Goal: Information Seeking & Learning: Find specific fact

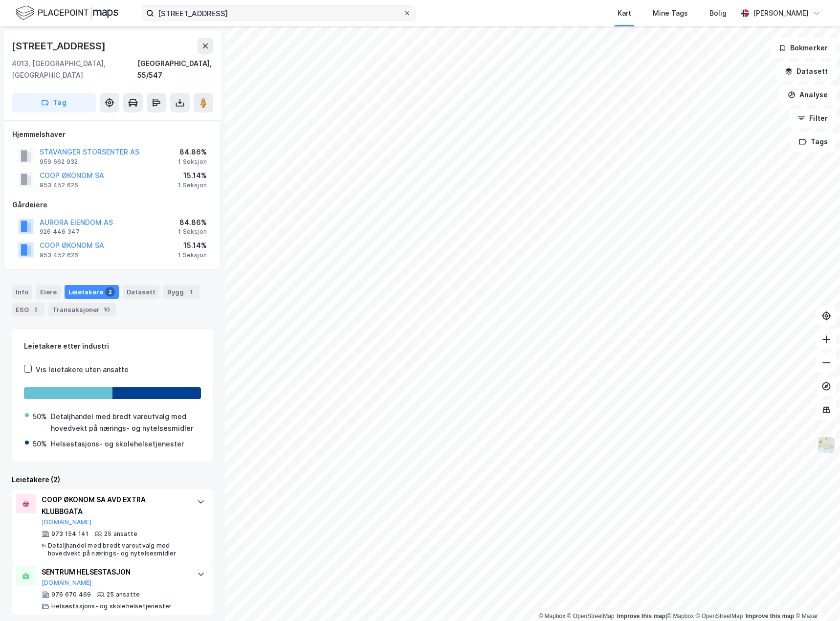
click at [407, 12] on icon at bounding box center [407, 13] width 6 height 6
click at [403, 12] on input "[STREET_ADDRESS]" at bounding box center [278, 13] width 249 height 15
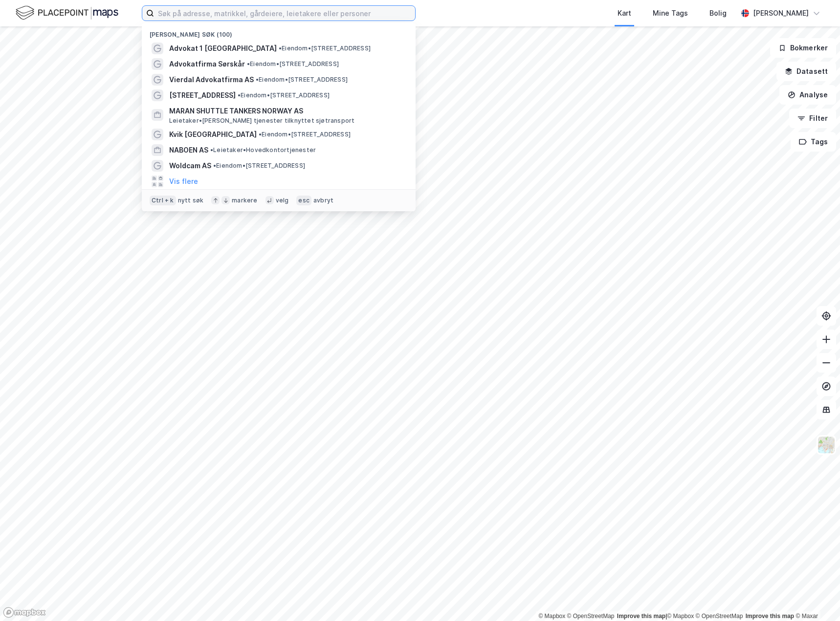
paste input "Luramyrveien 25A"
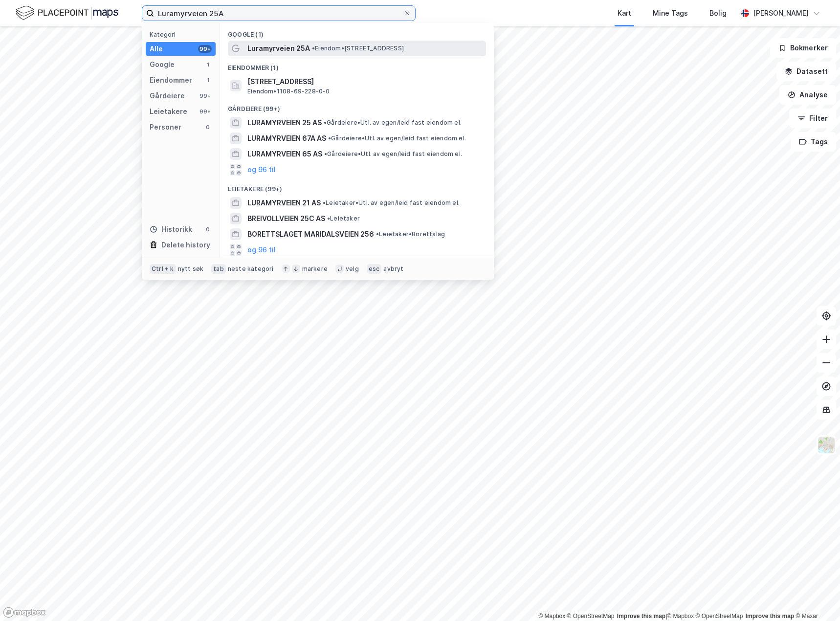
type input "Luramyrveien 25A"
click at [276, 50] on span "Luramyrveien 25A" at bounding box center [278, 49] width 63 height 12
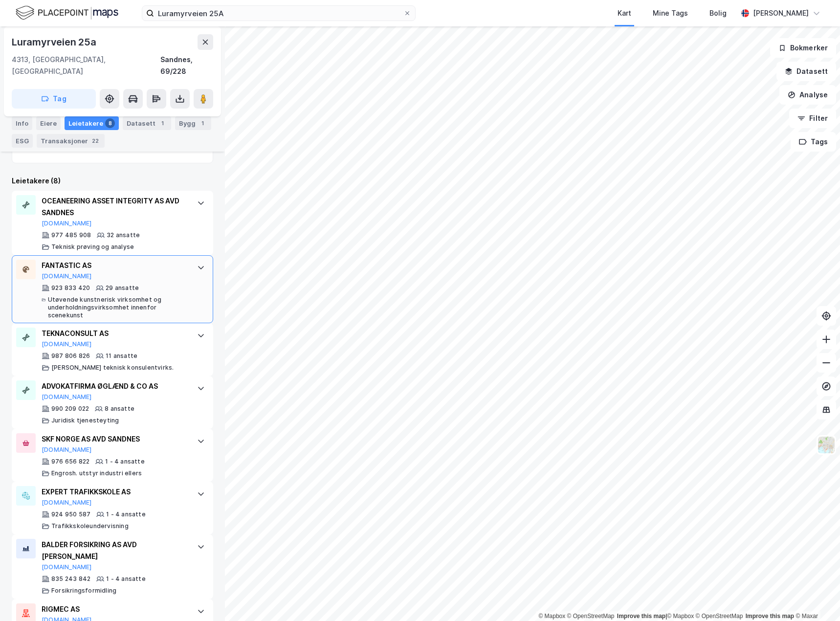
scroll to position [334, 0]
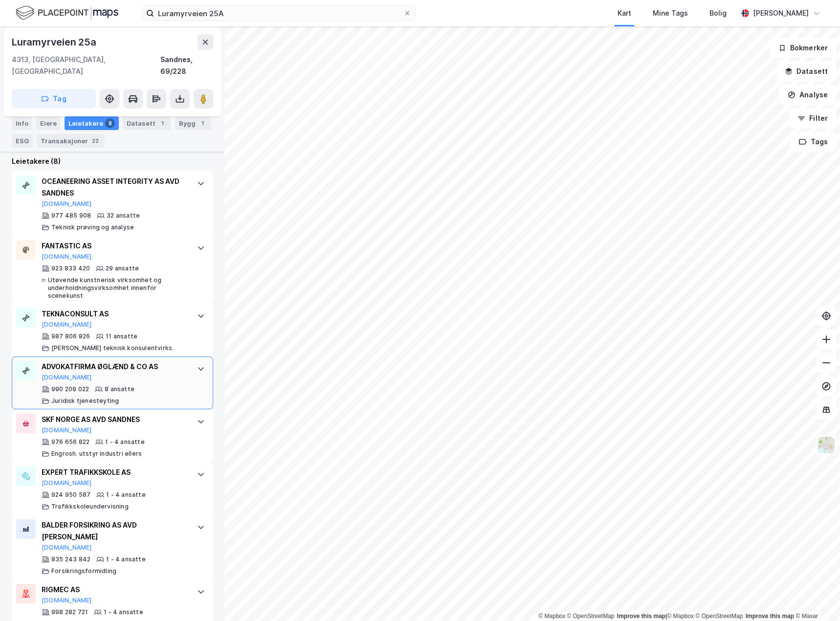
click at [197, 365] on icon at bounding box center [201, 369] width 8 height 8
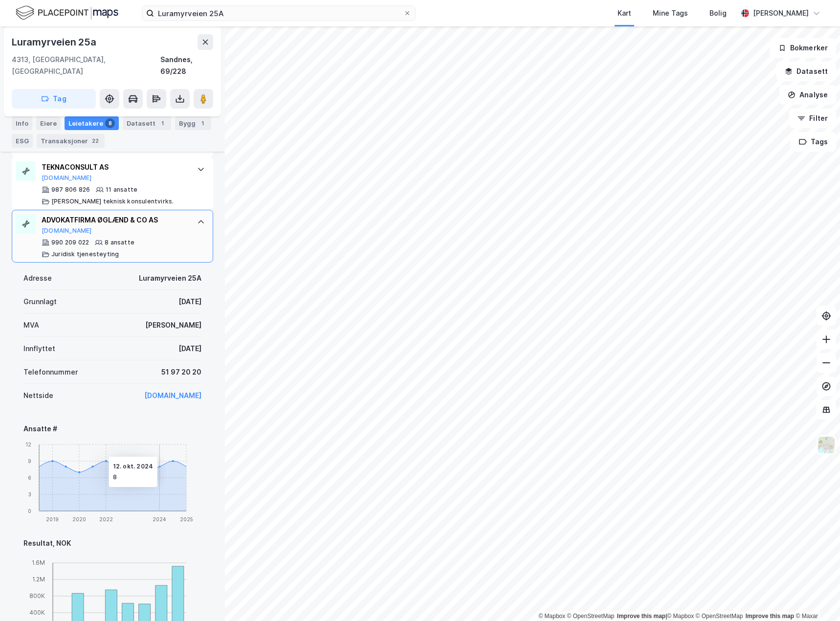
scroll to position [432, 0]
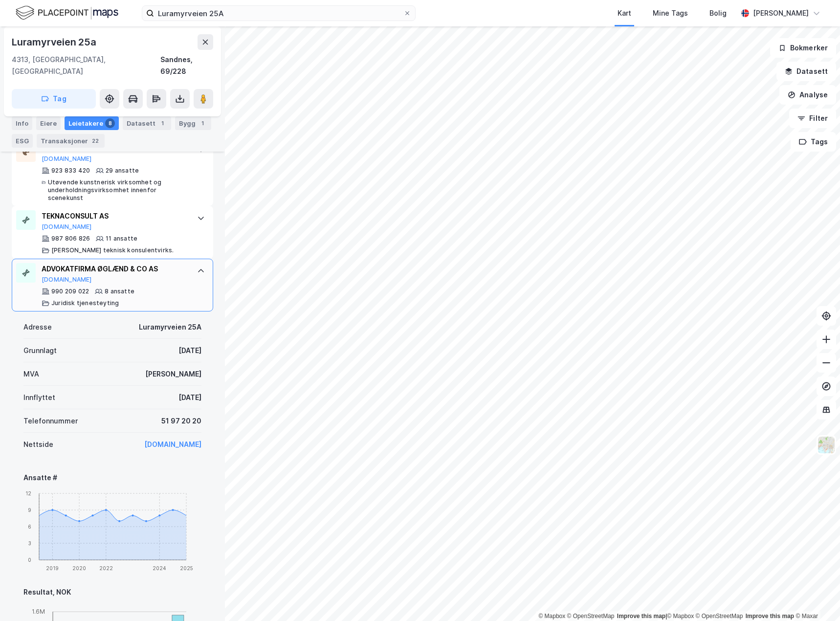
click at [178, 269] on div "ADVOKATFIRMA ØGLÆND & CO AS [DOMAIN_NAME]" at bounding box center [115, 273] width 146 height 21
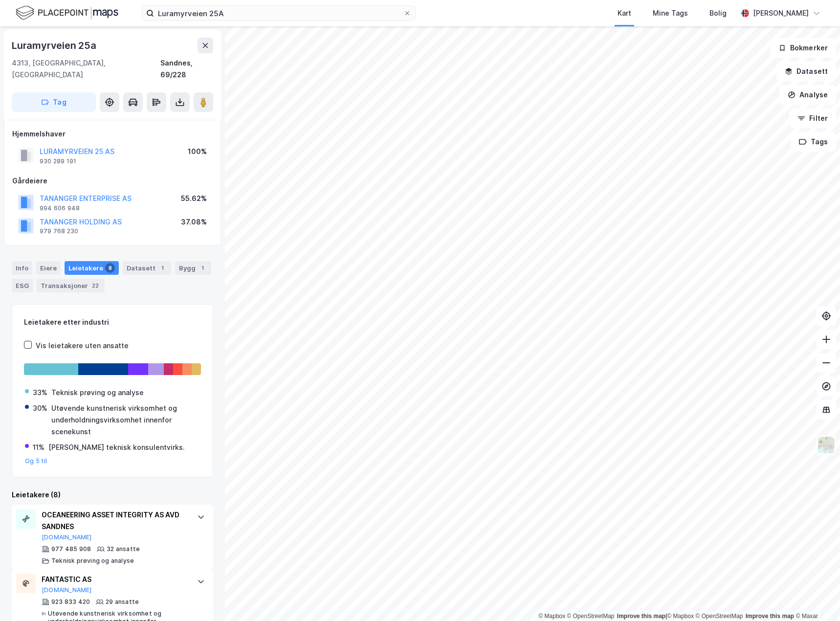
scroll to position [0, 0]
click at [46, 261] on div "Eiere" at bounding box center [48, 268] width 24 height 14
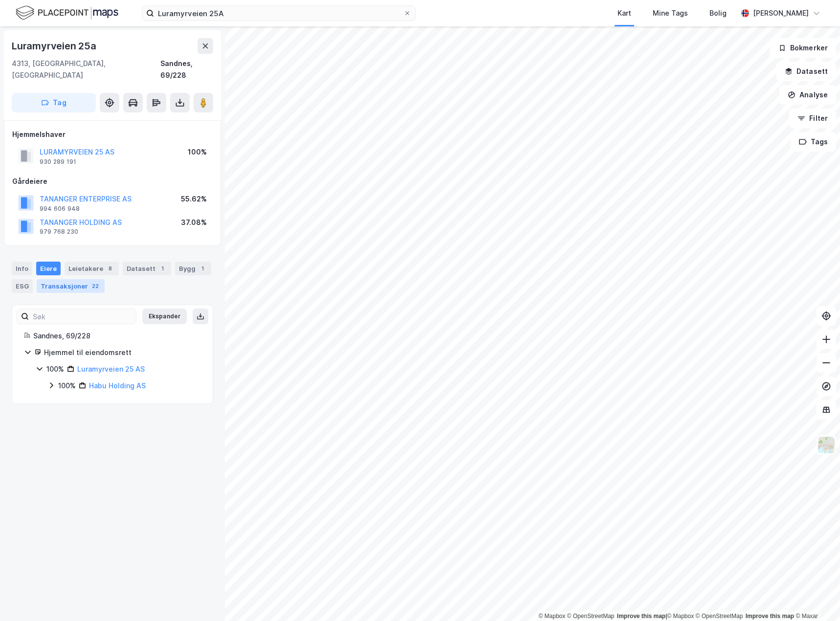
click at [50, 279] on div "Transaksjoner 22" at bounding box center [71, 286] width 68 height 14
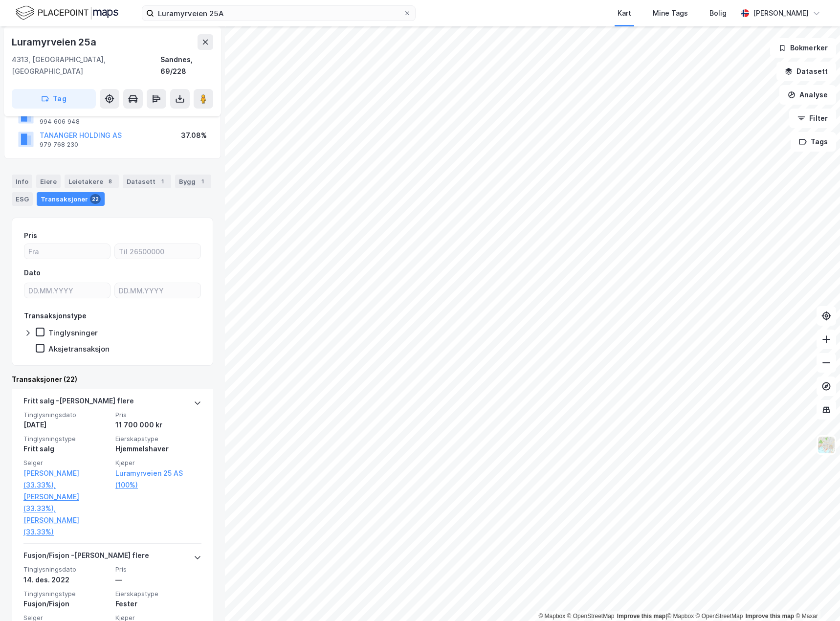
scroll to position [195, 0]
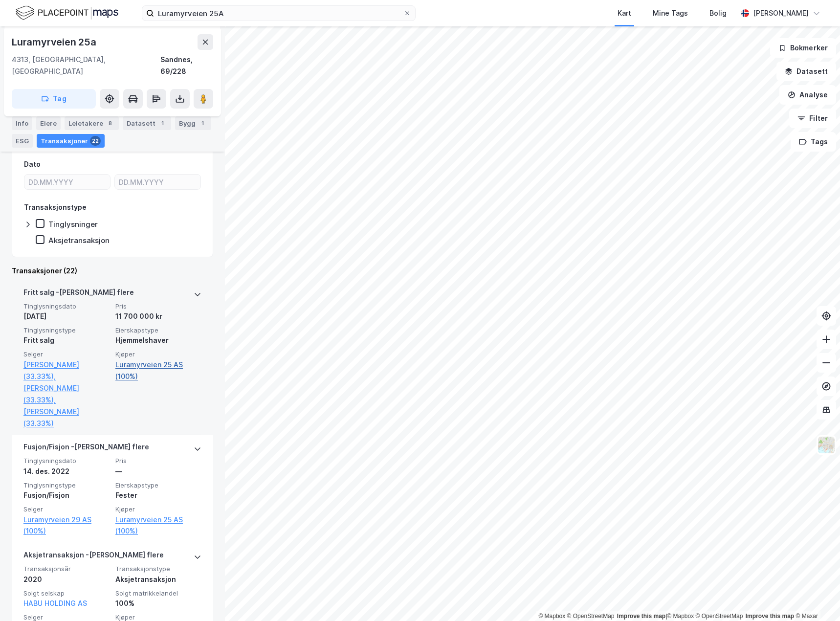
click at [136, 359] on link "Luramyrveien 25 AS (100%)" at bounding box center [158, 370] width 86 height 23
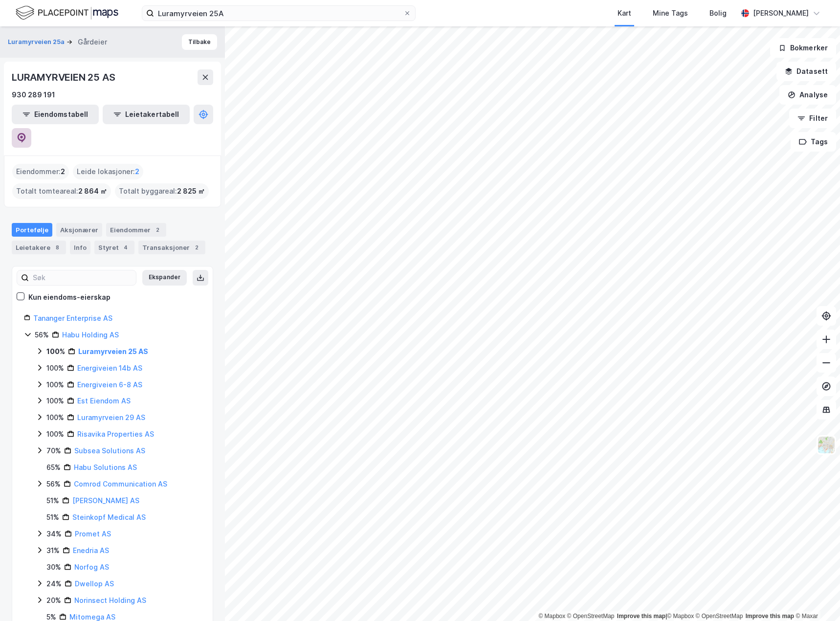
click at [23, 135] on icon at bounding box center [21, 136] width 3 height 3
click at [406, 11] on icon at bounding box center [407, 13] width 6 height 6
click at [403, 11] on input "Luramyrveien 25A" at bounding box center [278, 13] width 249 height 15
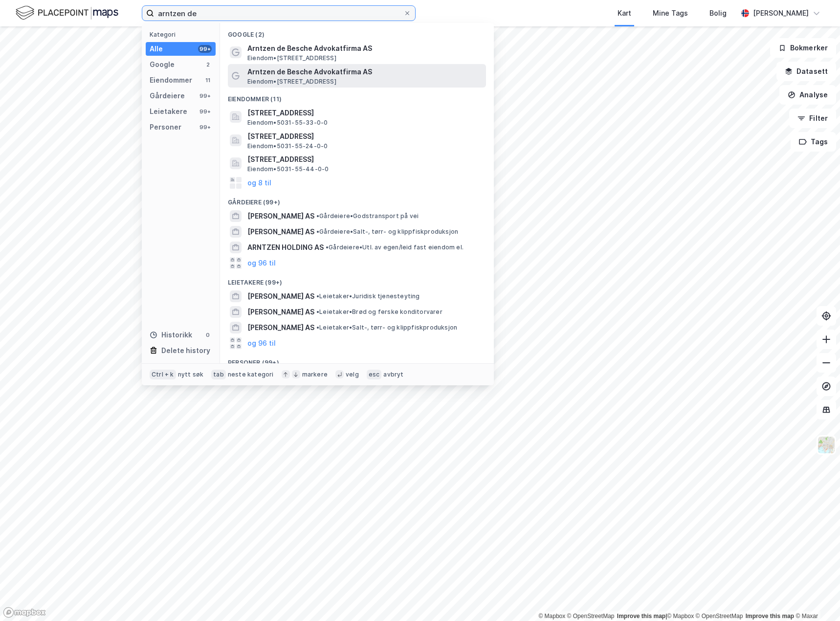
type input "arntzen de"
click at [362, 73] on span "Arntzen de Besche Advokatfirma AS" at bounding box center [364, 72] width 235 height 12
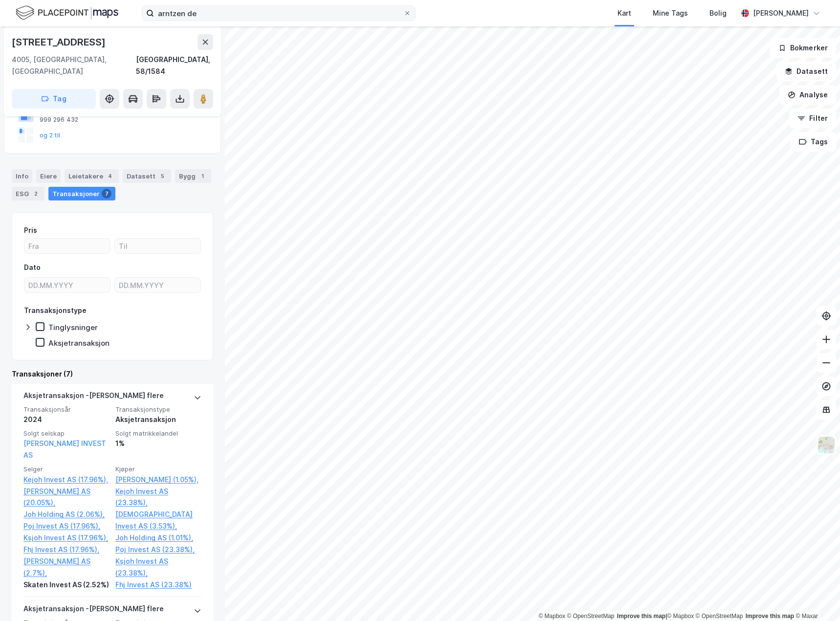
scroll to position [147, 0]
click at [95, 170] on div "Leietakere 4" at bounding box center [92, 177] width 54 height 14
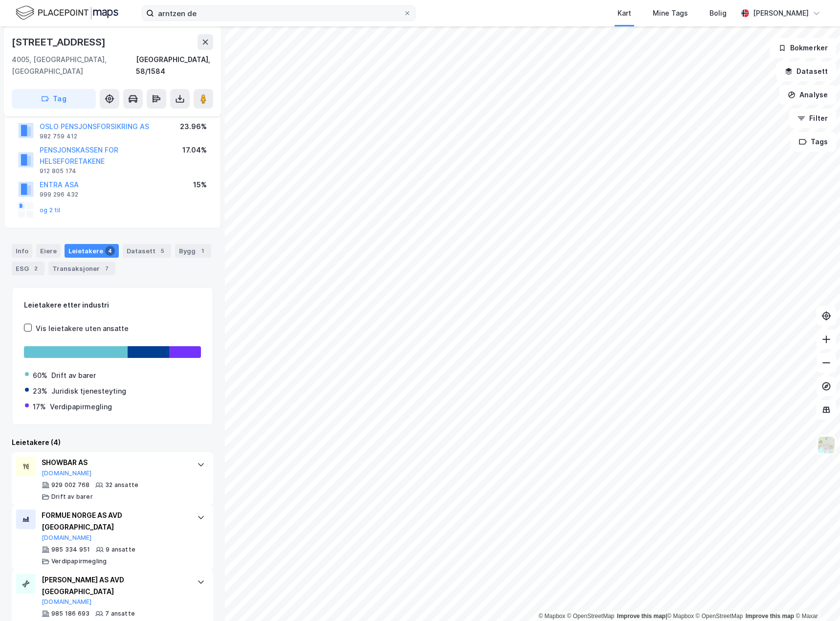
scroll to position [138, 0]
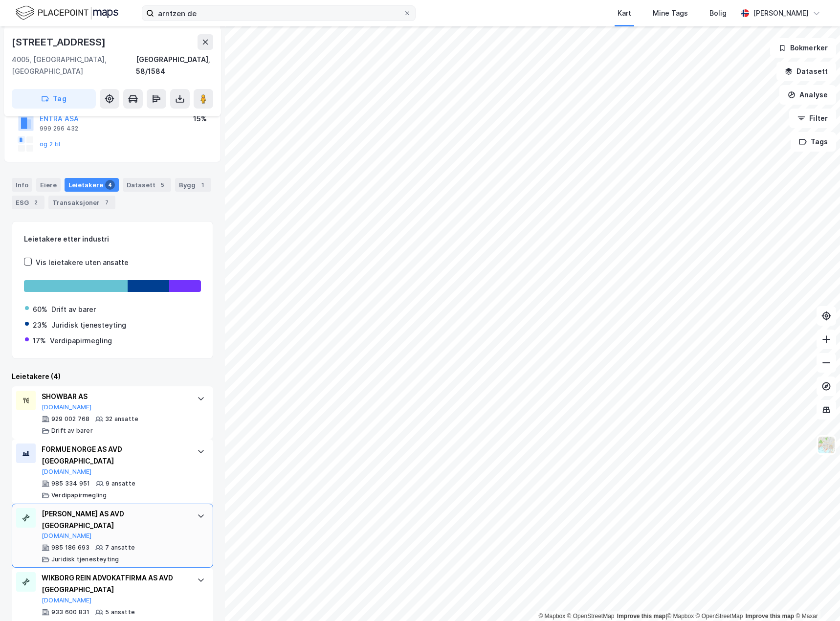
click at [185, 503] on div "[PERSON_NAME] AS AVD STAVANGER [DOMAIN_NAME] 985 186 693 7 ansatte Juridisk tje…" at bounding box center [112, 535] width 201 height 65
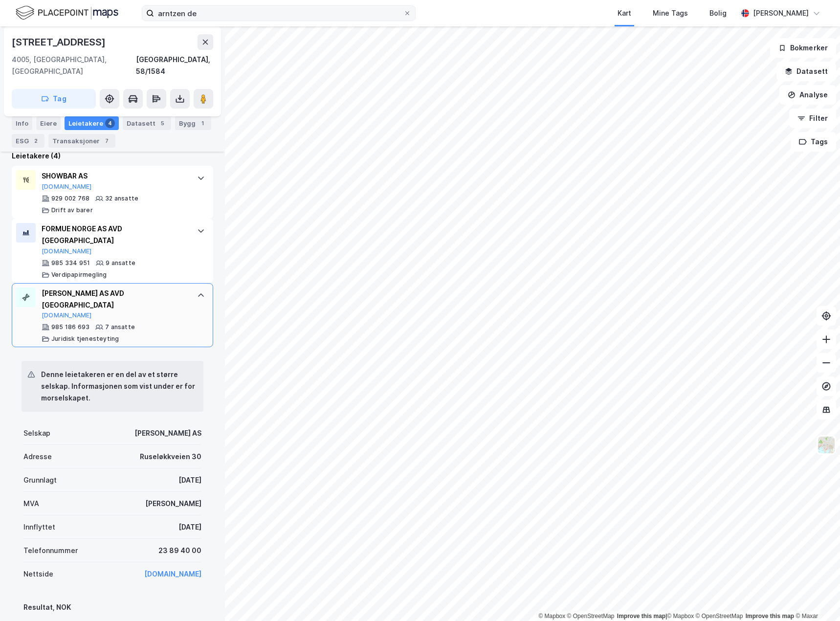
scroll to position [383, 0]
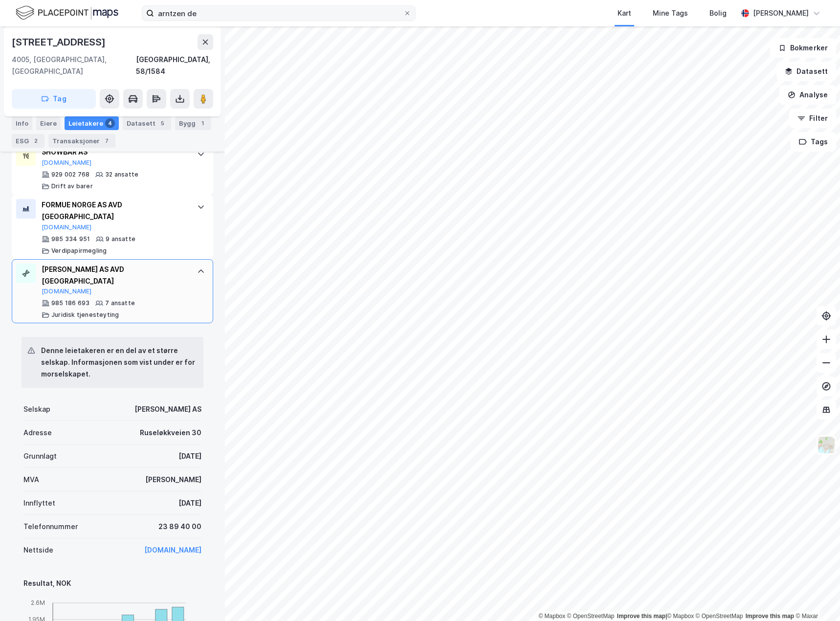
click at [193, 263] on div at bounding box center [201, 271] width 16 height 16
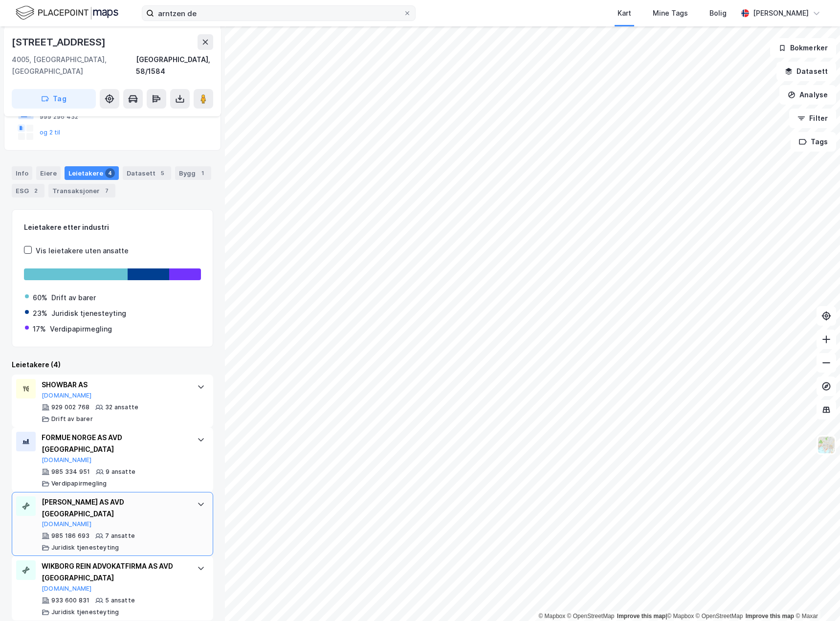
scroll to position [138, 0]
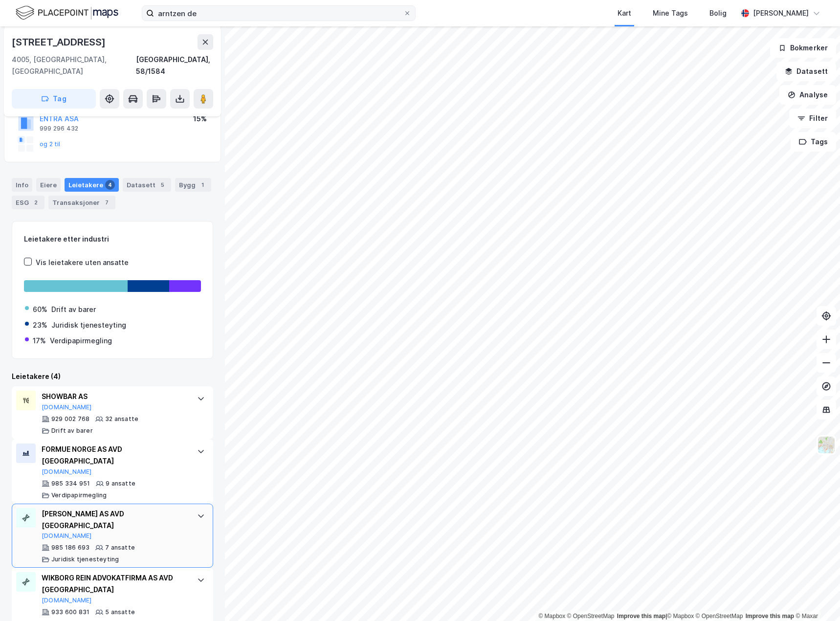
click at [193, 508] on div at bounding box center [201, 516] width 16 height 16
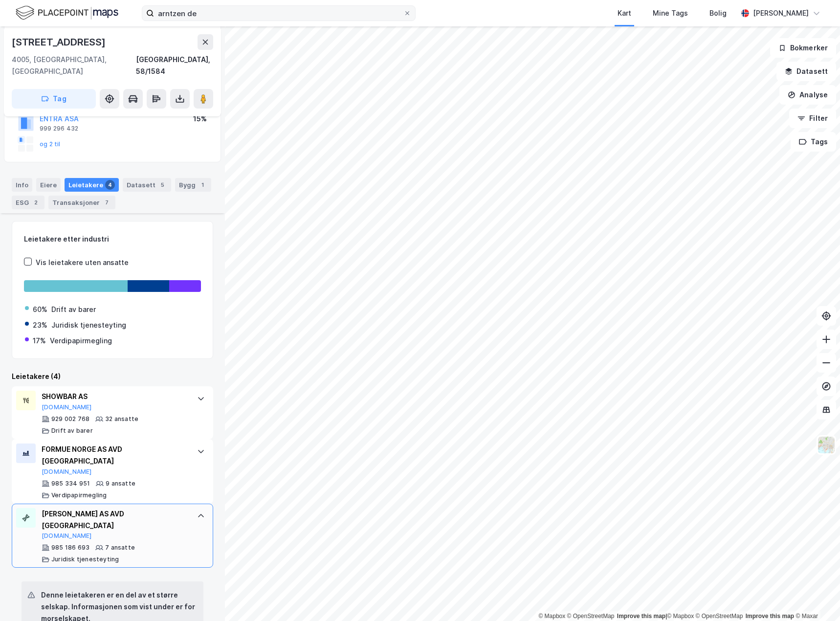
scroll to position [383, 0]
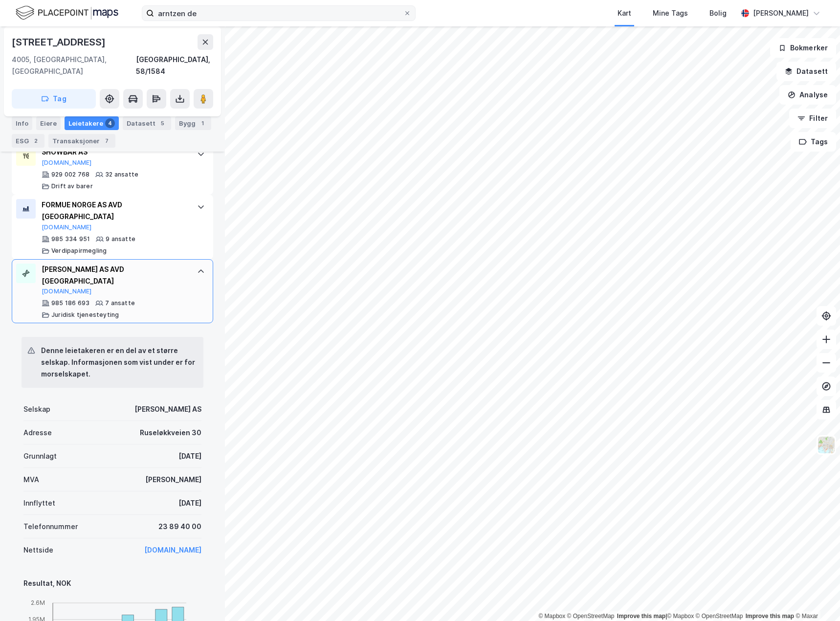
click at [197, 267] on icon at bounding box center [201, 271] width 8 height 8
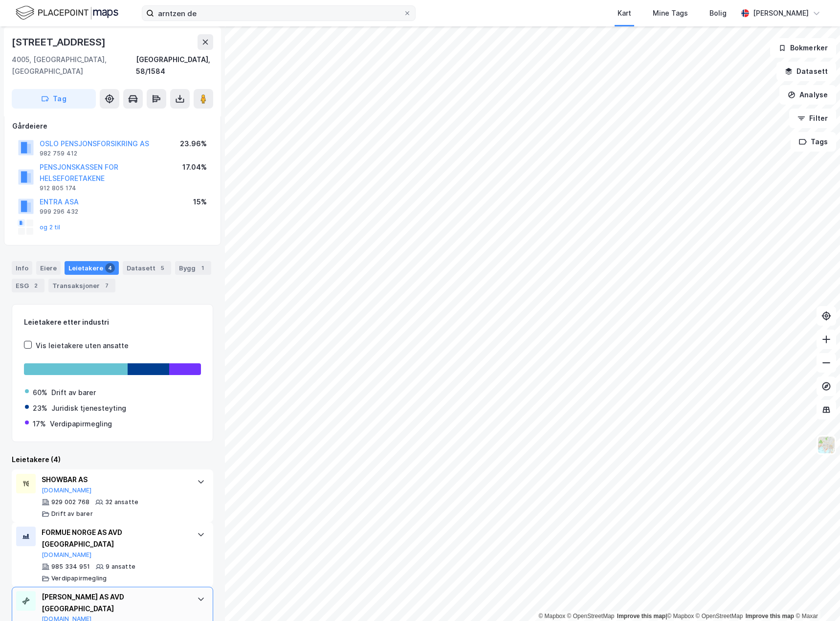
scroll to position [0, 0]
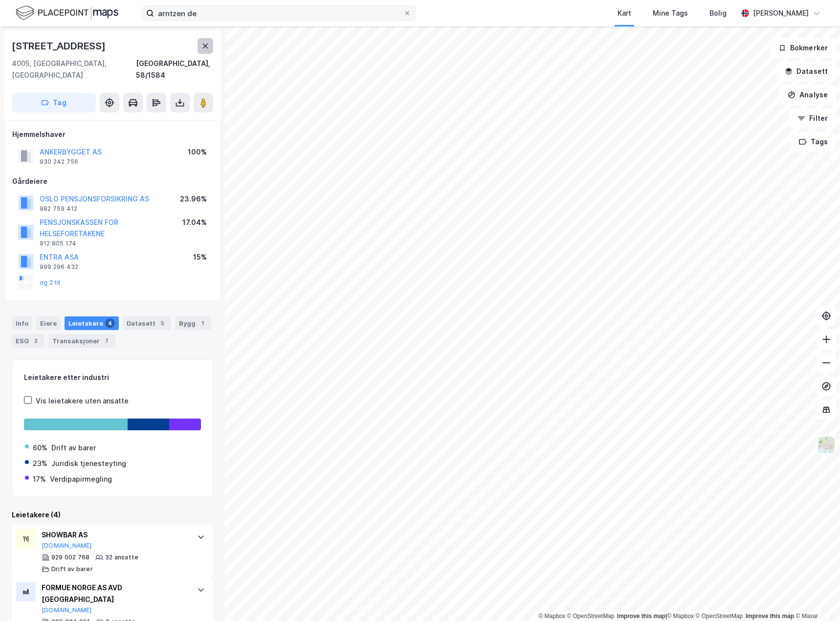
click at [206, 43] on icon at bounding box center [205, 46] width 8 height 8
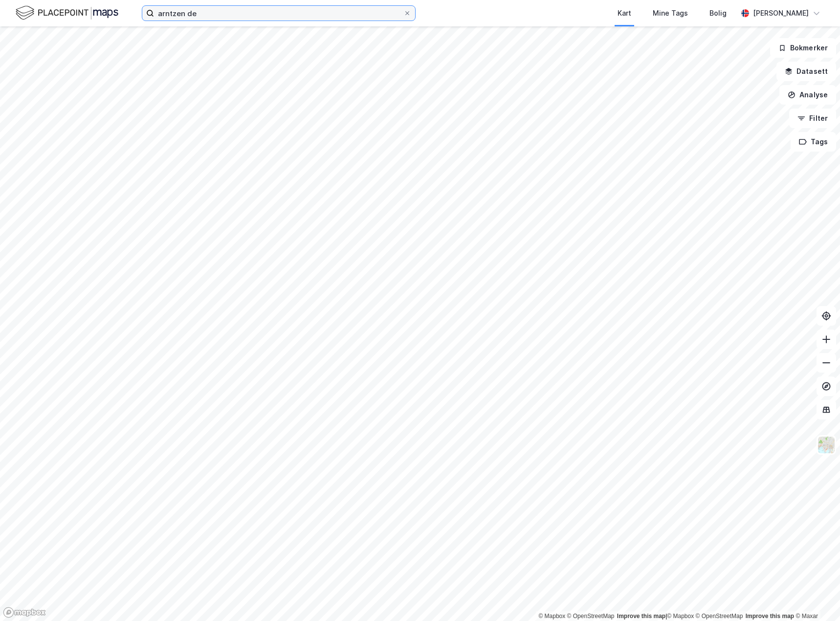
click at [217, 13] on input "arntzen de" at bounding box center [278, 13] width 249 height 15
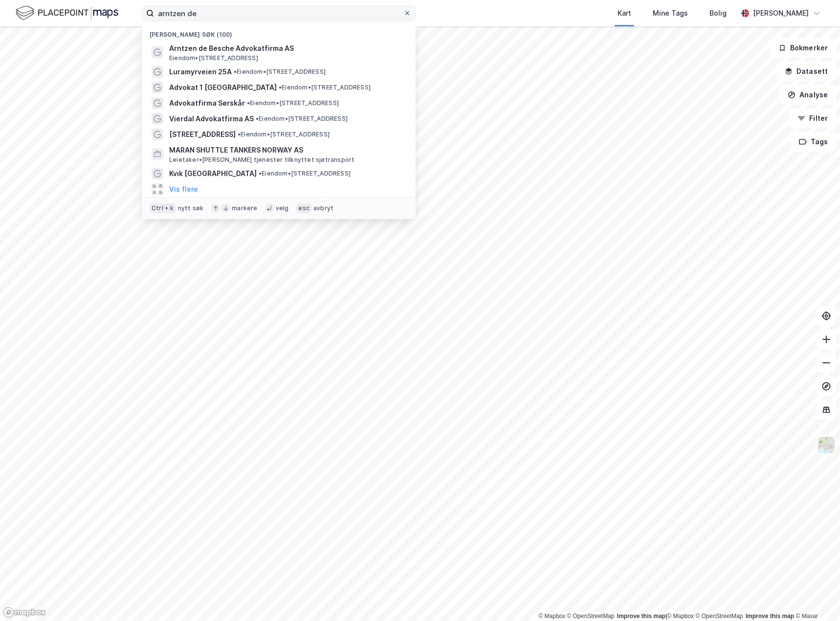
click at [406, 13] on icon at bounding box center [407, 13] width 6 height 6
click at [403, 13] on input "arntzen de" at bounding box center [278, 13] width 249 height 15
paste input "[STREET_ADDRESS]"
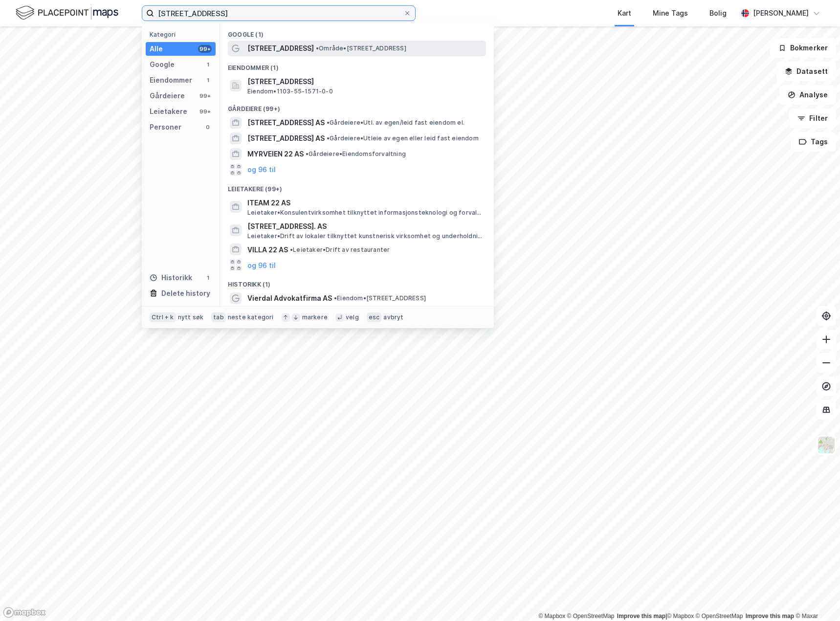
type input "[STREET_ADDRESS]"
click at [272, 51] on span "[STREET_ADDRESS]" at bounding box center [280, 49] width 66 height 12
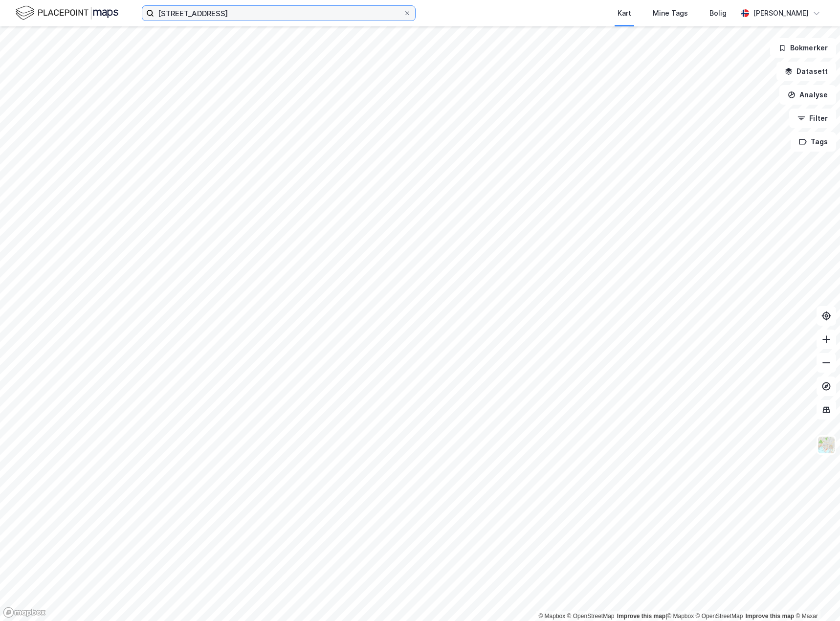
click at [245, 13] on input "[STREET_ADDRESS]" at bounding box center [278, 13] width 249 height 15
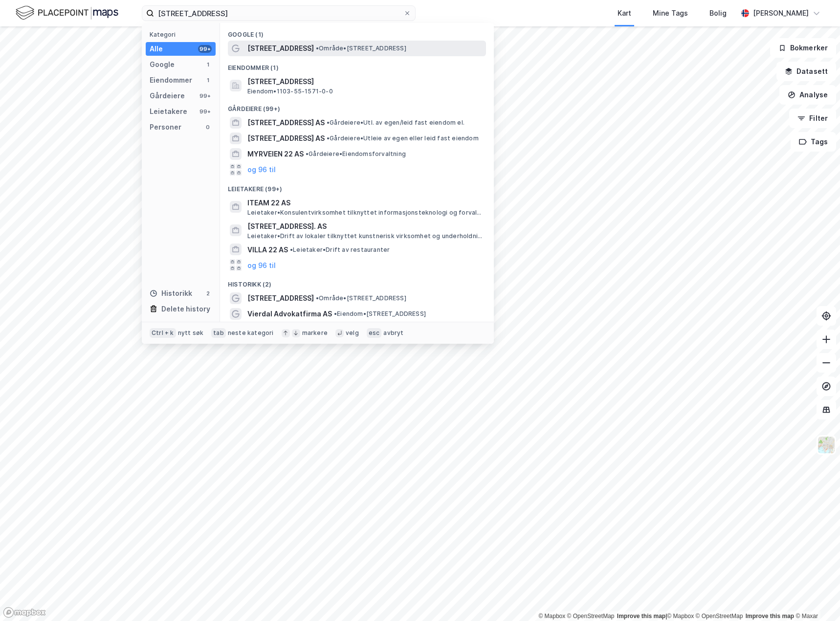
click at [268, 50] on span "[STREET_ADDRESS]" at bounding box center [280, 49] width 66 height 12
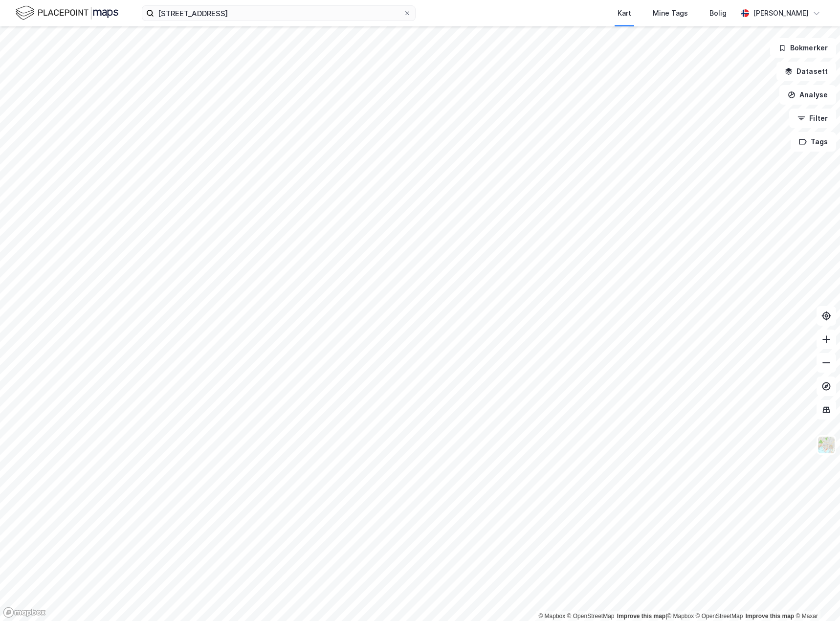
click at [258, 2] on div "[STREET_ADDRESS] Kart Mine Tags Bolig [PERSON_NAME]" at bounding box center [420, 13] width 840 height 26
click at [257, 9] on input "[STREET_ADDRESS]" at bounding box center [278, 13] width 249 height 15
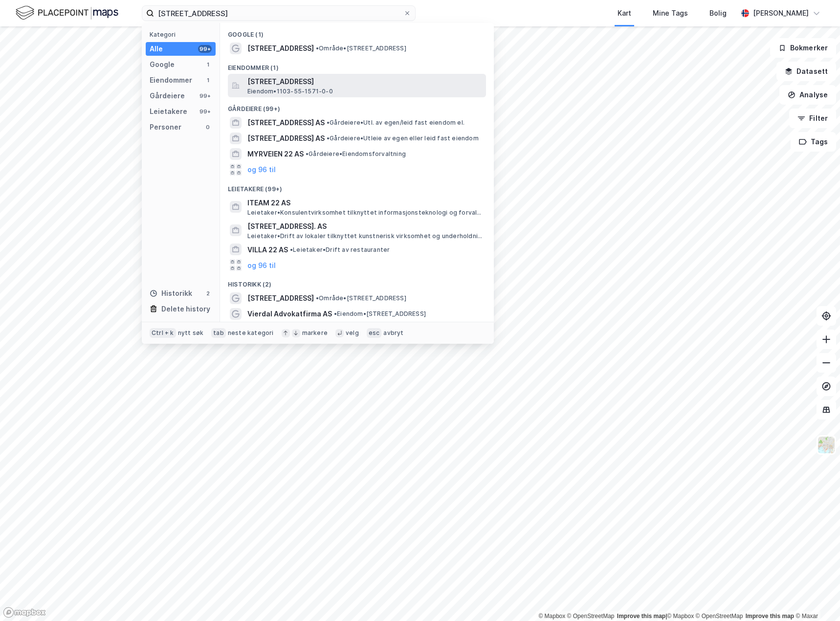
click at [296, 86] on span "[STREET_ADDRESS]" at bounding box center [364, 82] width 235 height 12
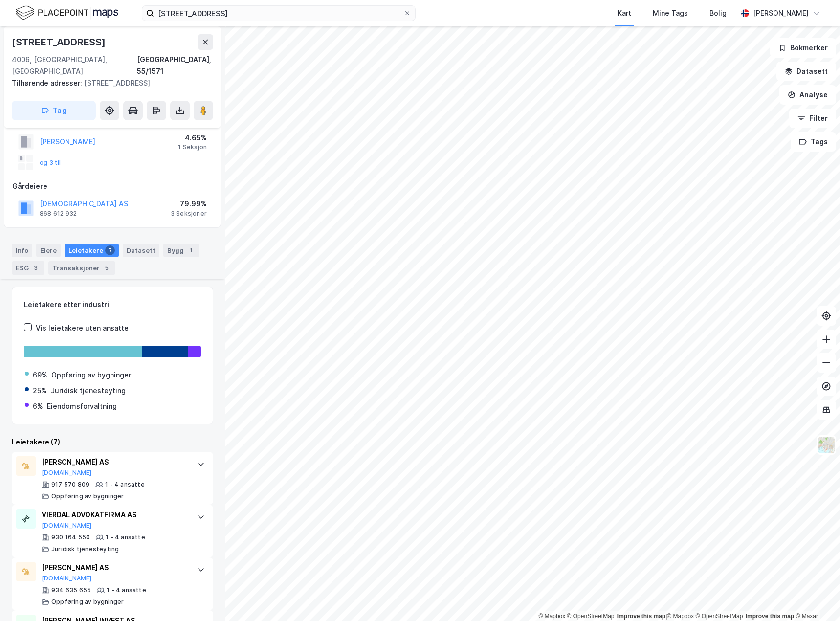
scroll to position [273, 0]
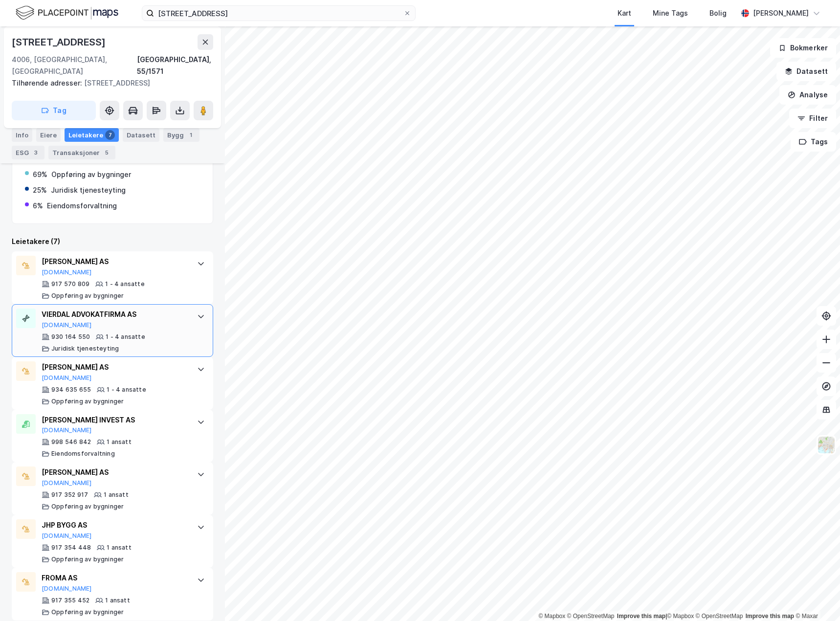
click at [160, 333] on div "930 164 550 1 - 4 ansatte Juridisk tjenesteyting" at bounding box center [115, 343] width 146 height 20
